Goal: Information Seeking & Learning: Learn about a topic

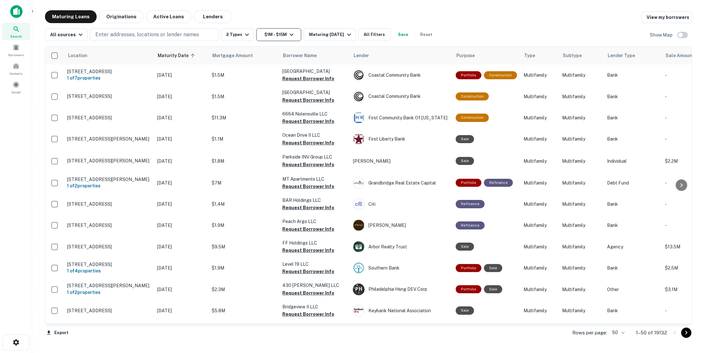
click at [284, 34] on button "$1M - $15M" at bounding box center [278, 34] width 45 height 13
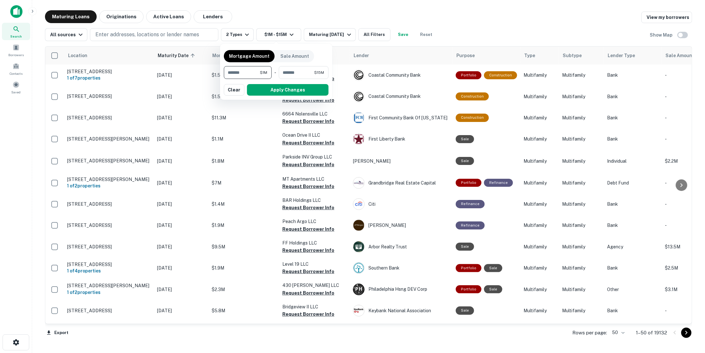
drag, startPoint x: 250, startPoint y: 74, endPoint x: 210, endPoint y: 73, distance: 40.1
click at [210, 73] on div "Mortgage Amount Sale Amount ******* $1M ​ - ******** $15M ​ Apply Changes Clear" at bounding box center [352, 176] width 705 height 353
type input "*******"
click at [256, 91] on button "Apply Changes" at bounding box center [288, 90] width 82 height 12
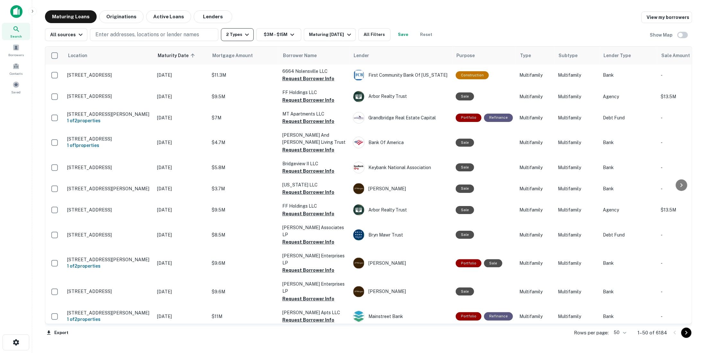
click at [239, 31] on button "2 Types" at bounding box center [237, 34] width 33 height 13
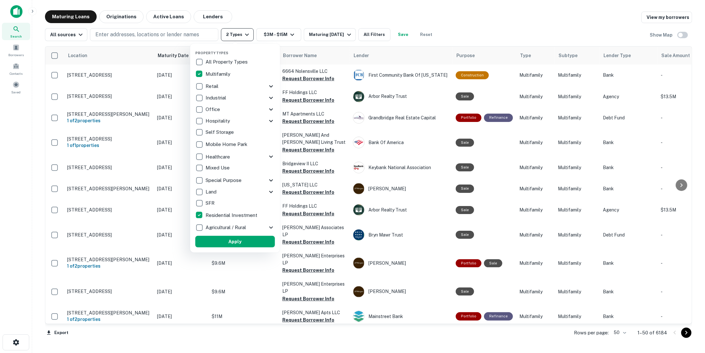
click at [239, 31] on div at bounding box center [352, 176] width 705 height 353
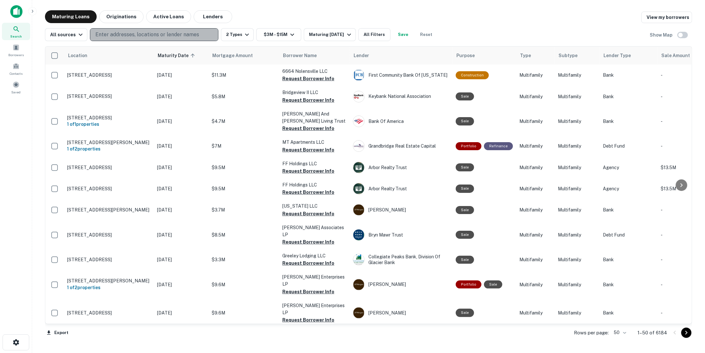
click at [192, 35] on p "Enter addresses, locations or lender names" at bounding box center [147, 35] width 104 height 8
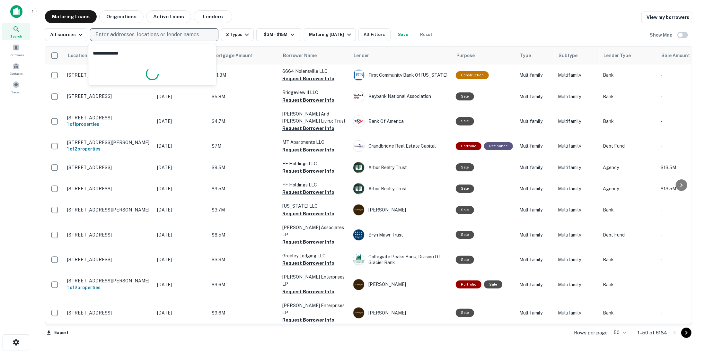
type input "**********"
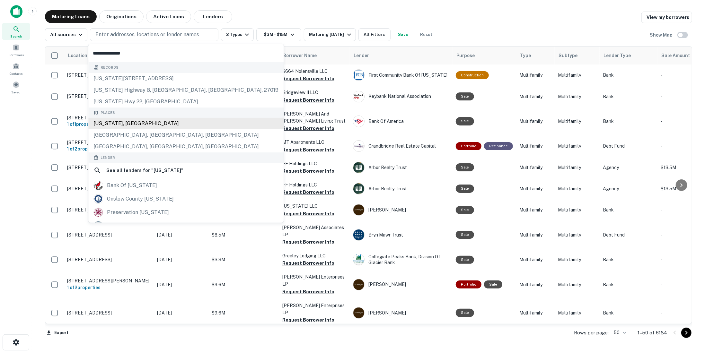
click at [135, 125] on div "[US_STATE], [GEOGRAPHIC_DATA]" at bounding box center [185, 124] width 195 height 12
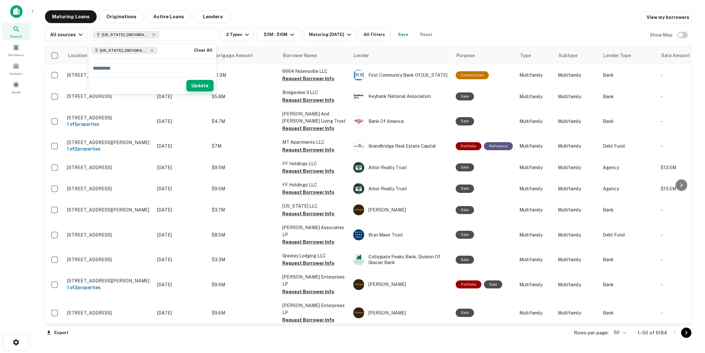
click at [196, 86] on button "Update" at bounding box center [199, 86] width 27 height 12
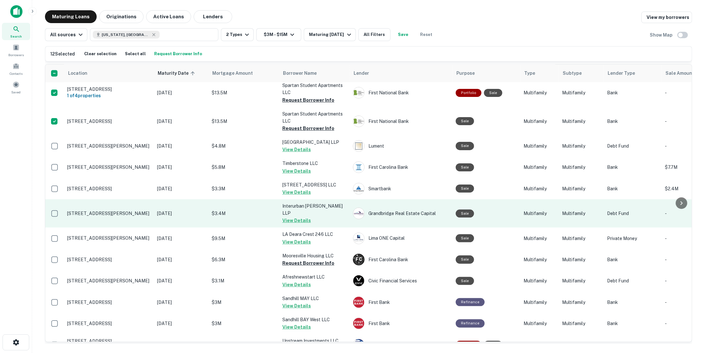
scroll to position [867, 0]
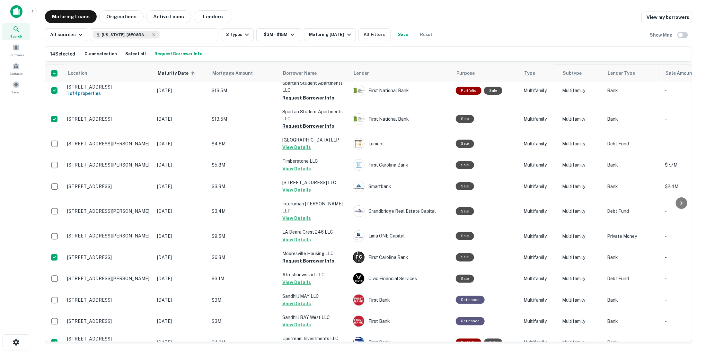
click at [180, 55] on button "Request Borrower Info" at bounding box center [178, 54] width 51 height 10
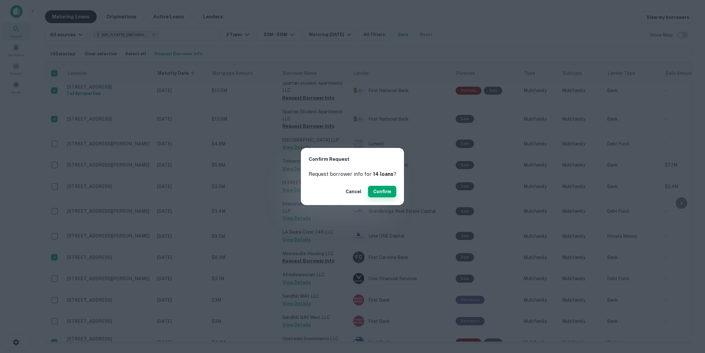
click at [382, 192] on button "Confirm" at bounding box center [382, 192] width 28 height 12
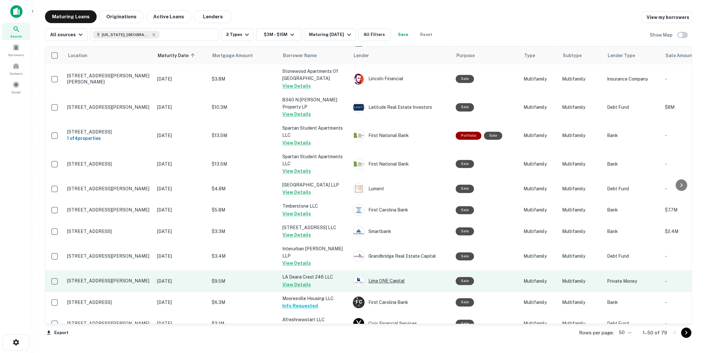
scroll to position [803, 0]
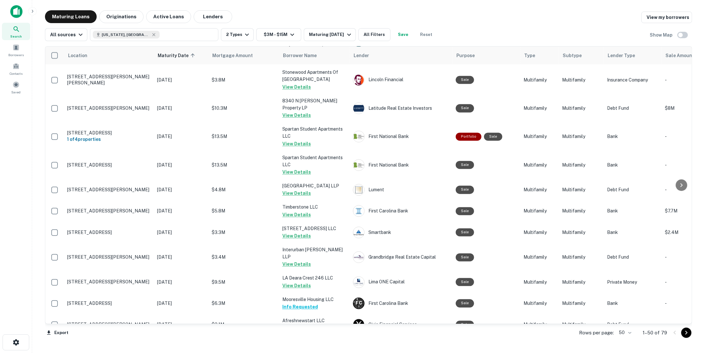
click at [686, 336] on icon "Go to next page" at bounding box center [686, 333] width 8 height 8
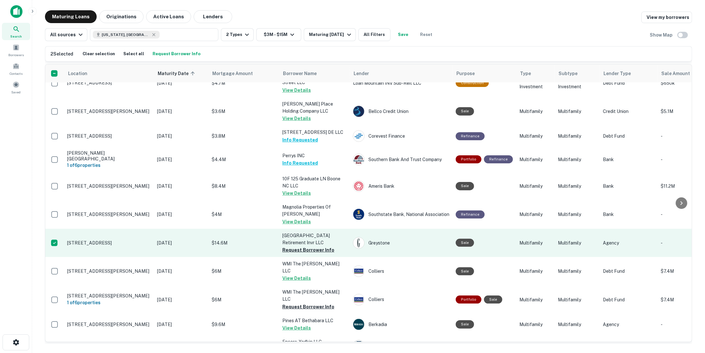
scroll to position [420, 0]
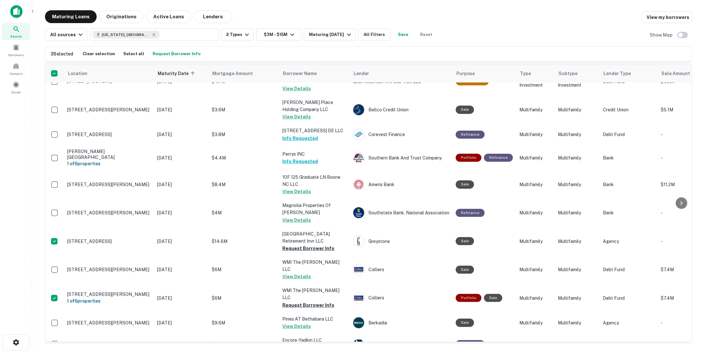
click at [182, 56] on button "Request Borrower Info" at bounding box center [176, 54] width 51 height 10
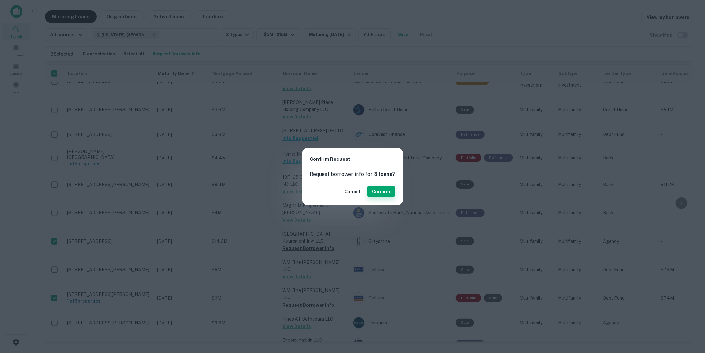
click at [379, 195] on button "Confirm" at bounding box center [381, 192] width 28 height 12
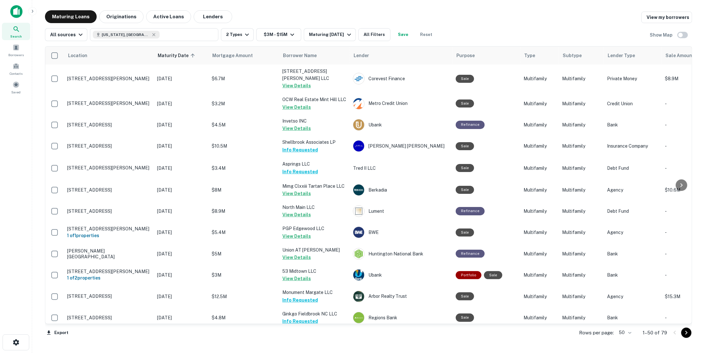
scroll to position [420, 0]
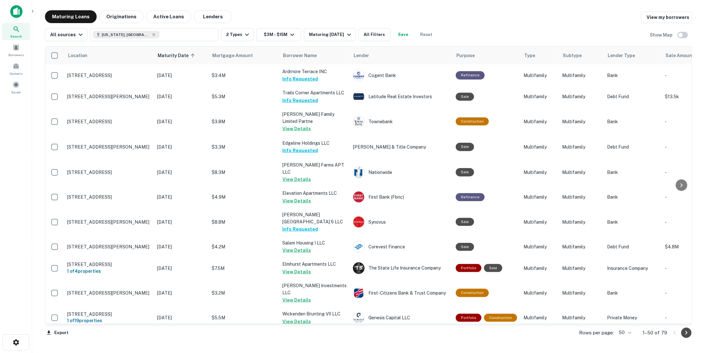
click at [681, 333] on button "Go to next page" at bounding box center [686, 333] width 10 height 10
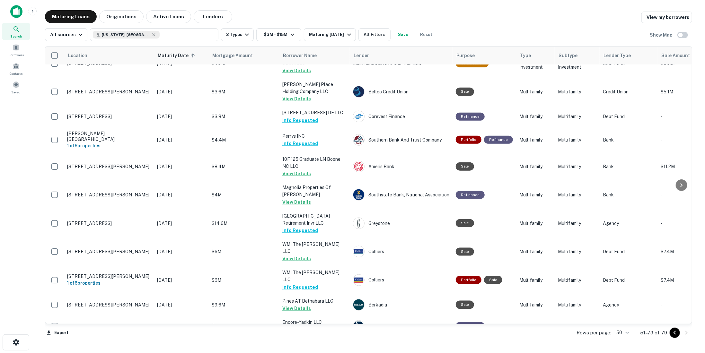
click at [675, 333] on icon "Go to previous page" at bounding box center [675, 333] width 8 height 8
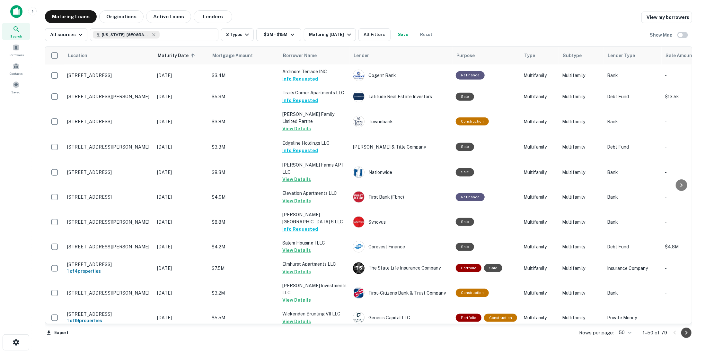
click at [687, 331] on icon "Go to next page" at bounding box center [686, 333] width 8 height 8
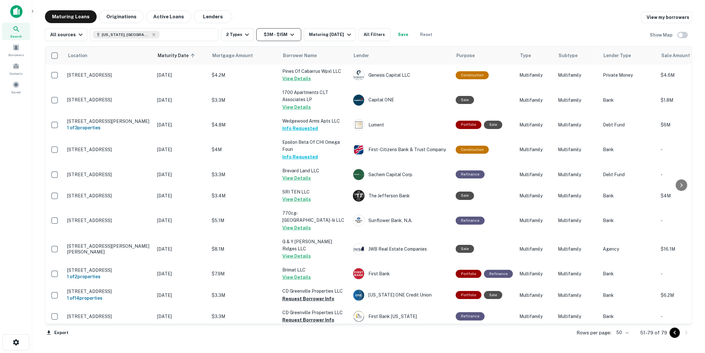
click at [276, 38] on button "$3M - $15M" at bounding box center [278, 34] width 45 height 13
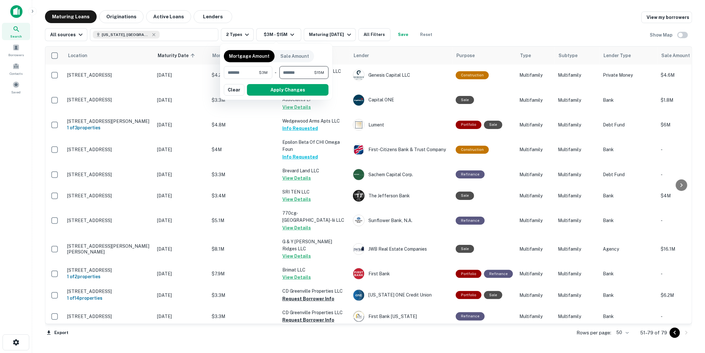
drag, startPoint x: 307, startPoint y: 70, endPoint x: 261, endPoint y: 63, distance: 46.5
click at [261, 63] on div "Mortgage Amount Sale Amount ******* $3M ​ - ******** $15M ​ Apply Changes Clear" at bounding box center [276, 72] width 105 height 48
type input "********"
click at [300, 91] on button "Apply Changes" at bounding box center [288, 90] width 82 height 12
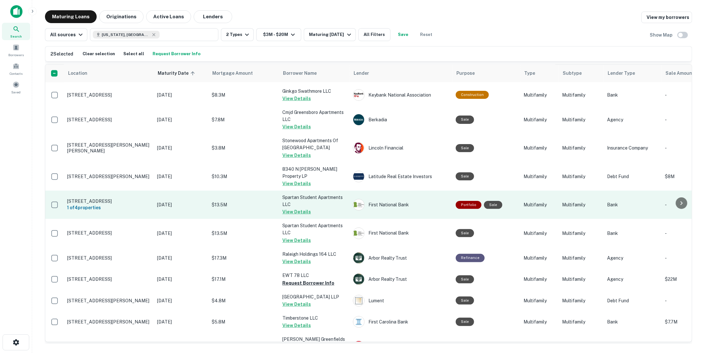
scroll to position [881, 0]
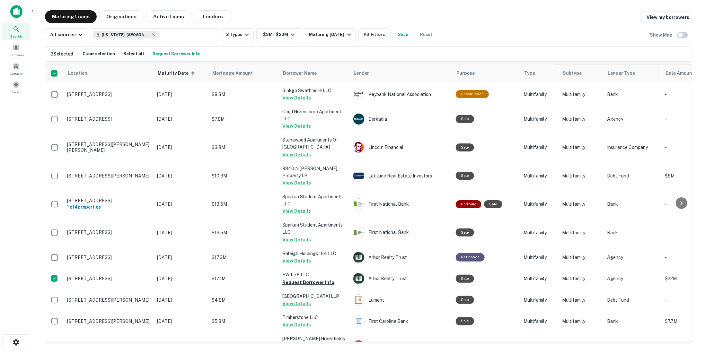
click at [163, 55] on button "Request Borrower Info" at bounding box center [176, 54] width 51 height 10
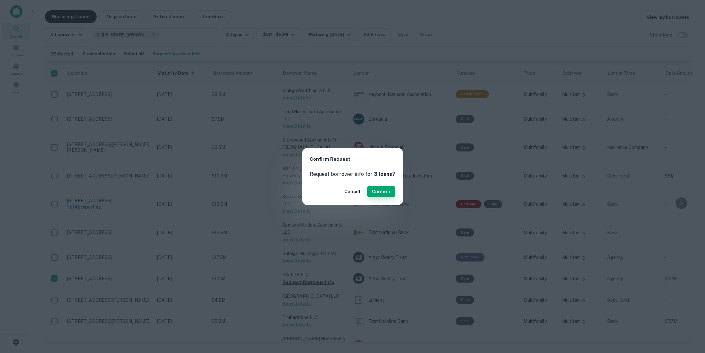
click at [369, 192] on button "Confirm" at bounding box center [381, 192] width 28 height 12
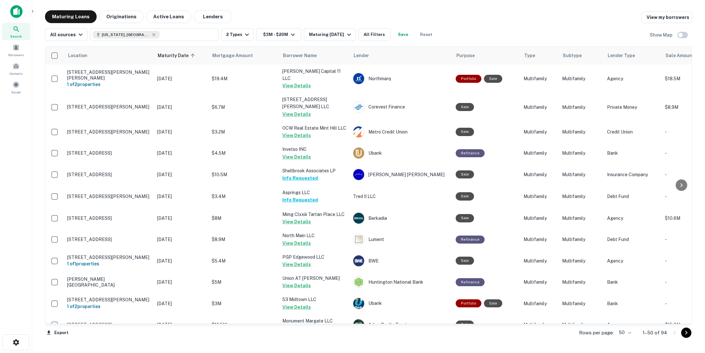
scroll to position [881, 0]
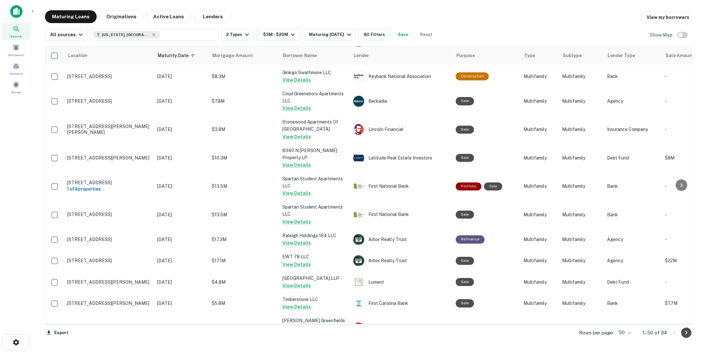
click at [688, 334] on icon "Go to next page" at bounding box center [686, 333] width 8 height 8
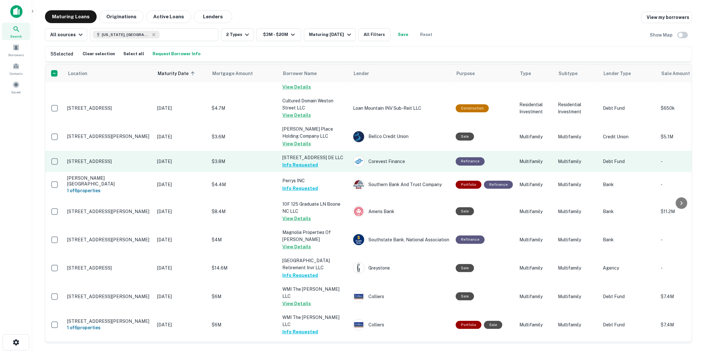
scroll to position [749, 0]
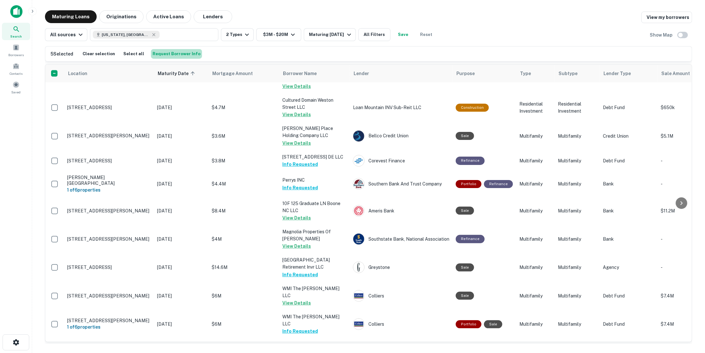
click at [179, 54] on button "Request Borrower Info" at bounding box center [176, 54] width 51 height 10
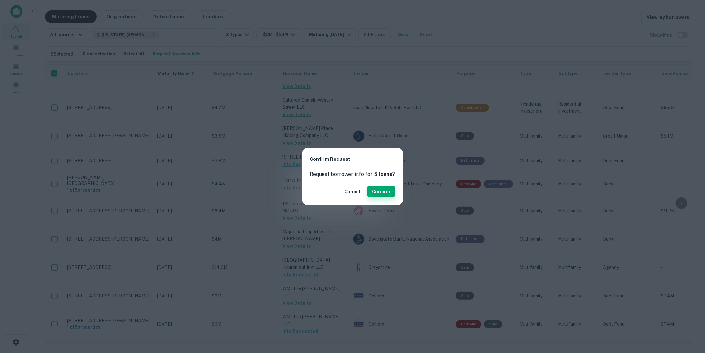
click at [381, 192] on button "Confirm" at bounding box center [381, 192] width 28 height 12
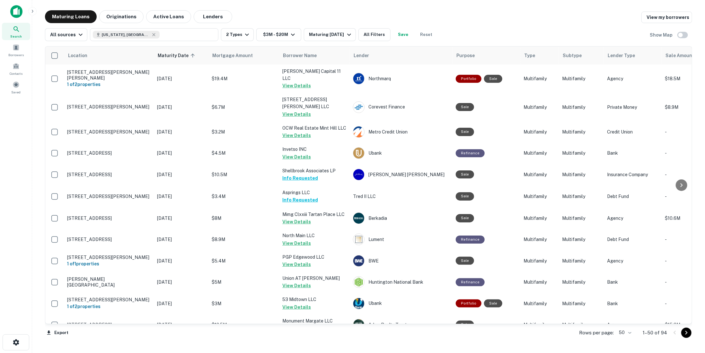
scroll to position [749, 0]
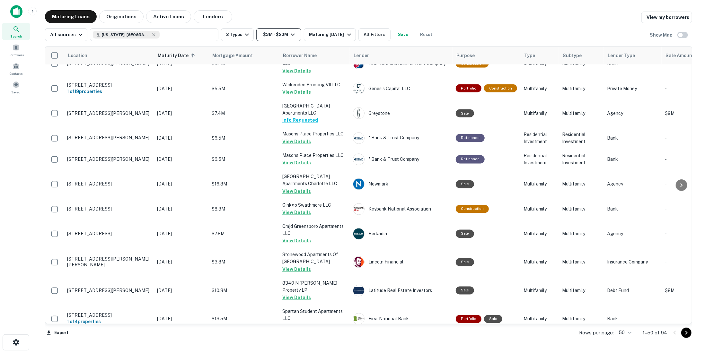
click at [287, 30] on button "$3M - $20M" at bounding box center [278, 34] width 45 height 13
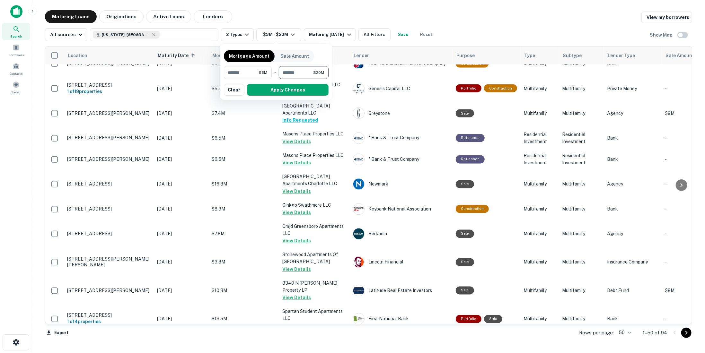
drag, startPoint x: 304, startPoint y: 70, endPoint x: 341, endPoint y: 78, distance: 37.8
click at [261, 72] on div "******* $3M ​ - ******** $20M ​" at bounding box center [276, 72] width 105 height 13
drag, startPoint x: 256, startPoint y: 71, endPoint x: 201, endPoint y: 74, distance: 55.3
click at [201, 74] on div "Mortgage Amount Sale Amount ******* $3M ​ - ******** $20M ​ Apply Changes Clear" at bounding box center [352, 176] width 705 height 353
type input "********"
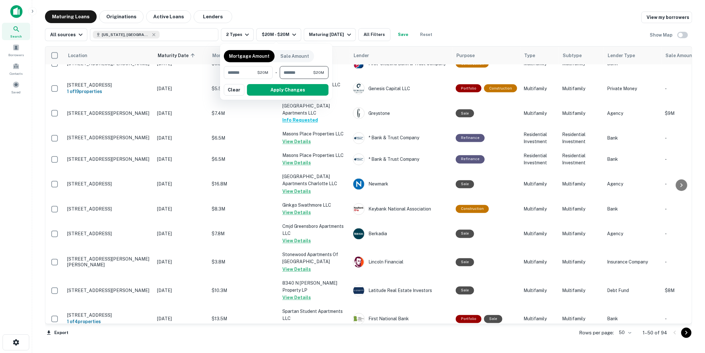
drag, startPoint x: 309, startPoint y: 74, endPoint x: 258, endPoint y: 62, distance: 51.7
click at [258, 62] on div "Mortgage Amount Sale Amount ******** $20M ​ - ******** $20M ​ Apply Changes Cle…" at bounding box center [276, 72] width 105 height 48
type input "********"
click at [281, 92] on button "Apply Changes" at bounding box center [288, 90] width 82 height 12
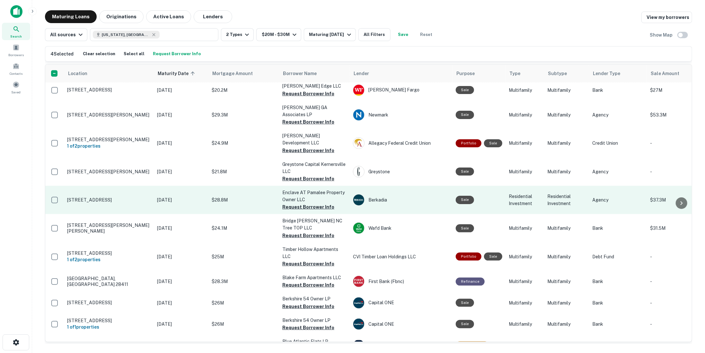
scroll to position [438, 0]
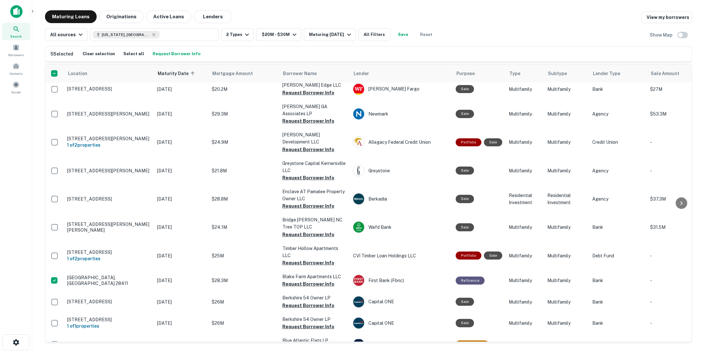
click at [165, 58] on button "Request Borrower Info" at bounding box center [176, 54] width 51 height 10
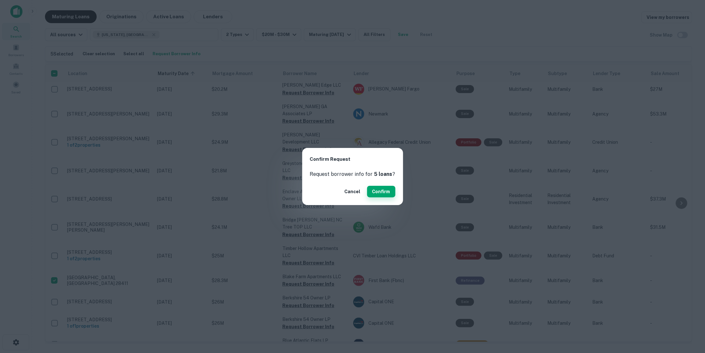
click at [383, 191] on button "Confirm" at bounding box center [381, 192] width 28 height 12
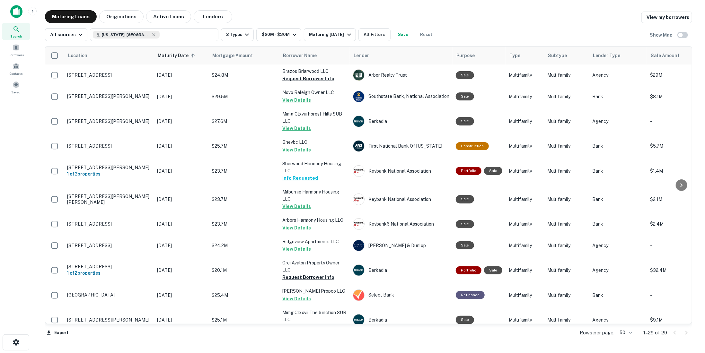
scroll to position [438, 0]
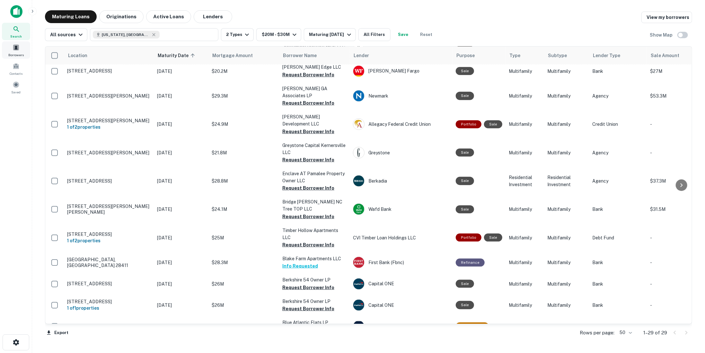
click at [19, 52] on div "Borrowers" at bounding box center [16, 49] width 28 height 17
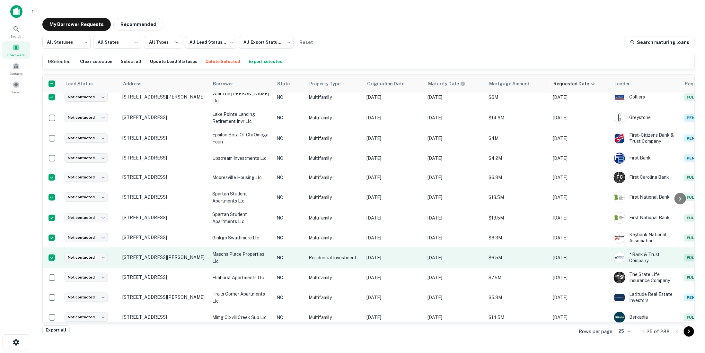
scroll to position [269, 0]
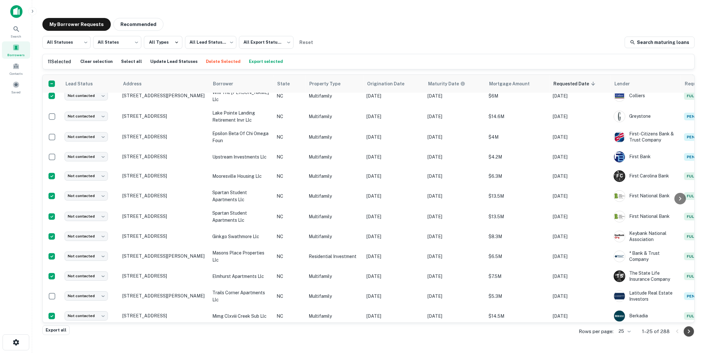
click at [688, 335] on icon "Go to next page" at bounding box center [689, 332] width 8 height 8
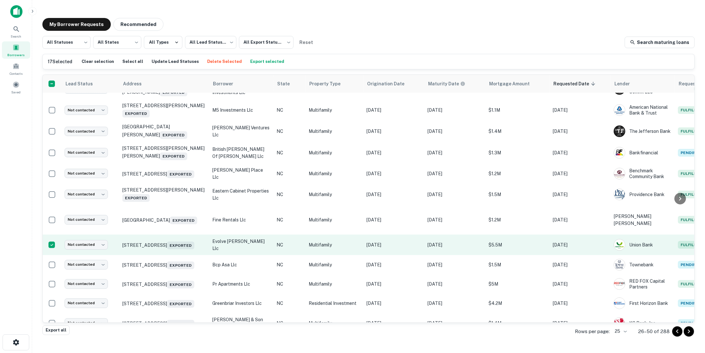
scroll to position [128, 0]
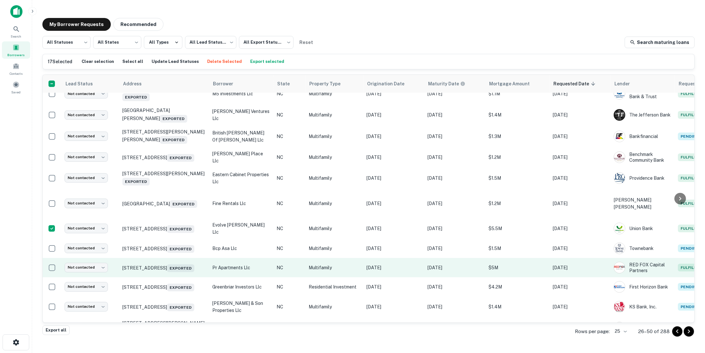
click at [262, 267] on p "pr apartments llc" at bounding box center [241, 267] width 58 height 7
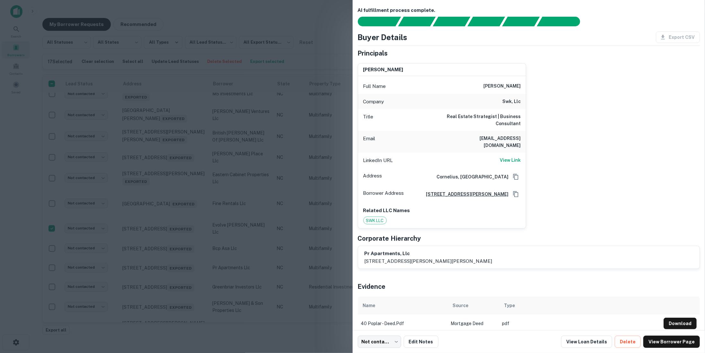
scroll to position [0, 0]
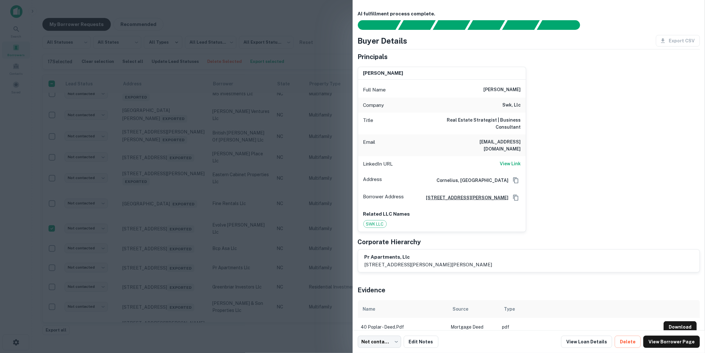
click at [110, 223] on div at bounding box center [352, 176] width 705 height 353
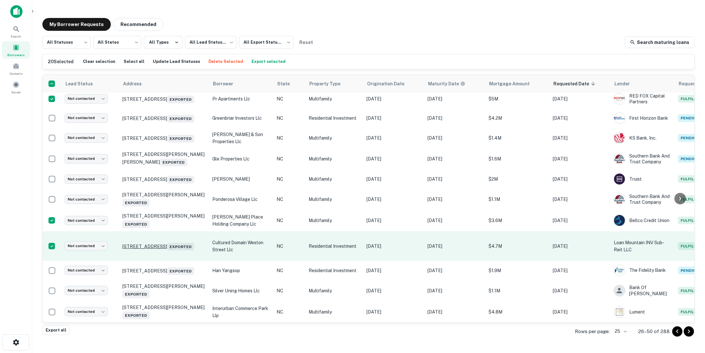
scroll to position [307, 0]
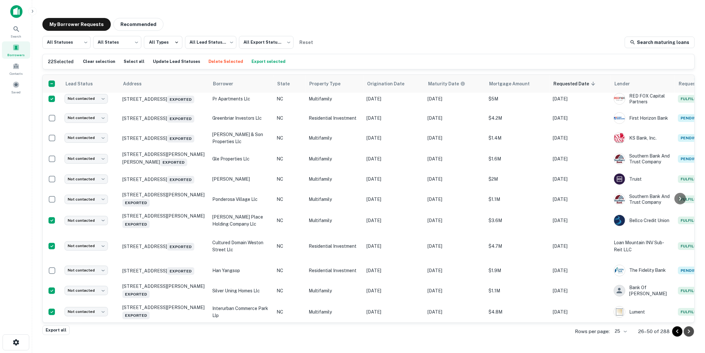
click at [690, 333] on icon "Go to next page" at bounding box center [689, 332] width 8 height 8
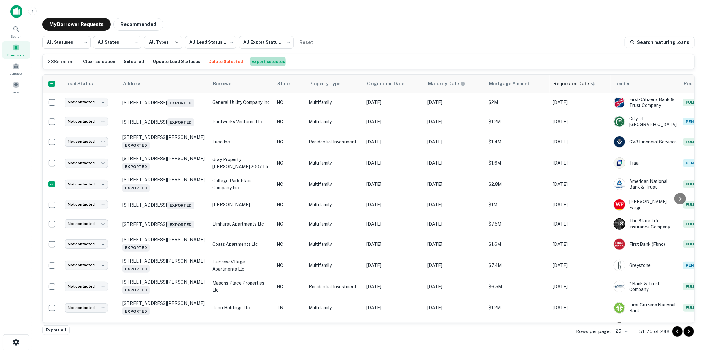
click at [251, 61] on button "Export selected" at bounding box center [268, 62] width 37 height 10
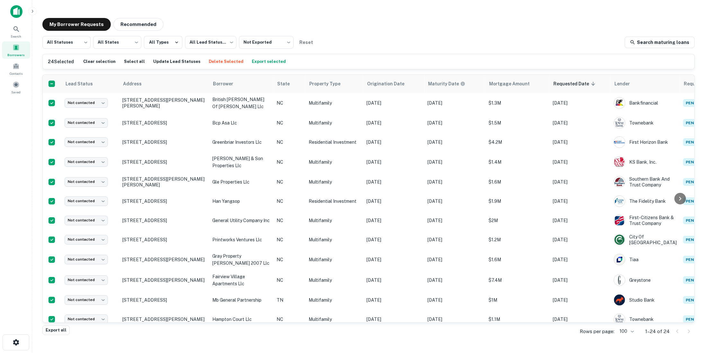
scroll to position [99, 0]
